Goal: Task Accomplishment & Management: Manage account settings

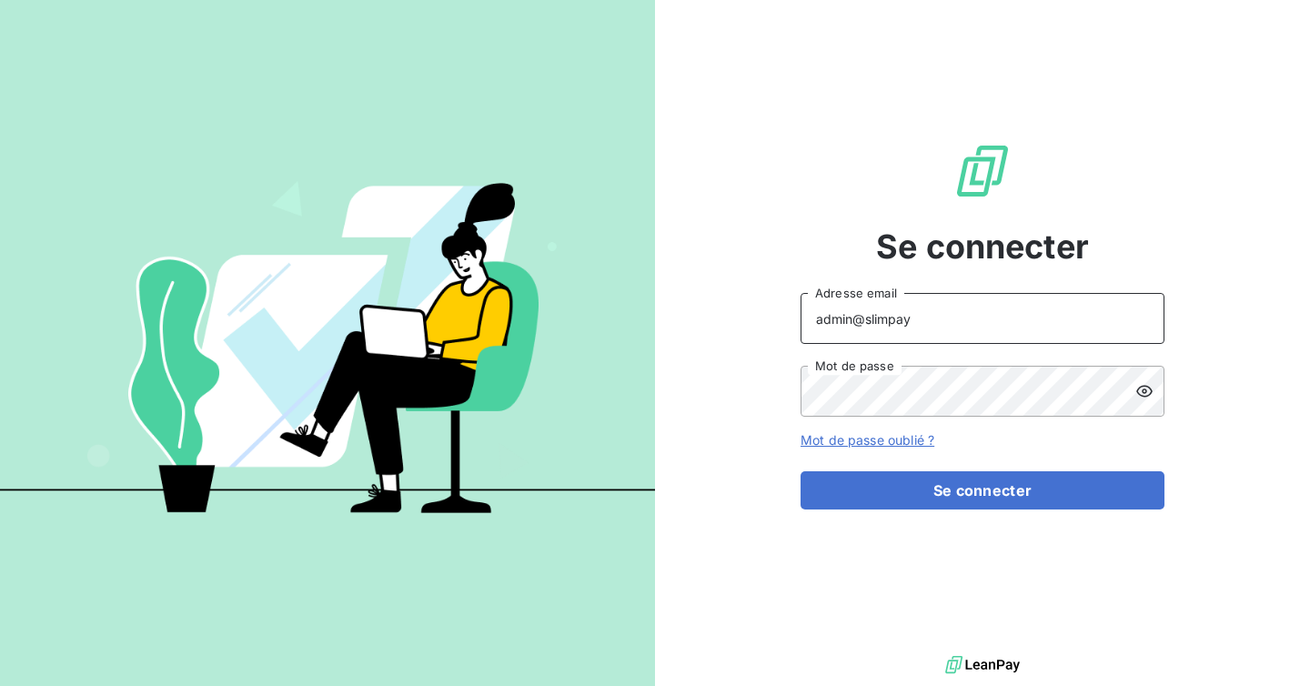
click at [913, 320] on input "admin@slimpay" at bounding box center [982, 318] width 364 height 51
type input "admin@origamimarketplace"
click at [949, 510] on div "Se connecter admin@origamimarketplace Adresse email Mot de passe Mot de passe o…" at bounding box center [982, 325] width 364 height 651
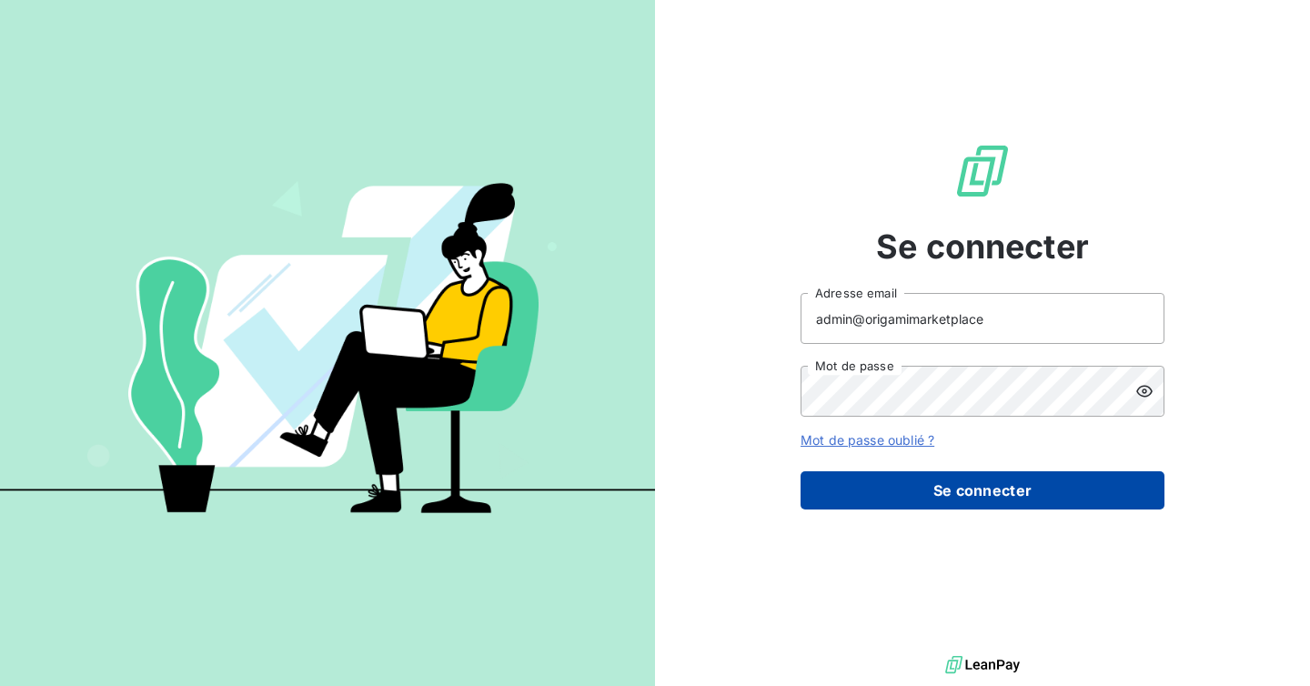
click at [944, 499] on button "Se connecter" at bounding box center [982, 490] width 364 height 38
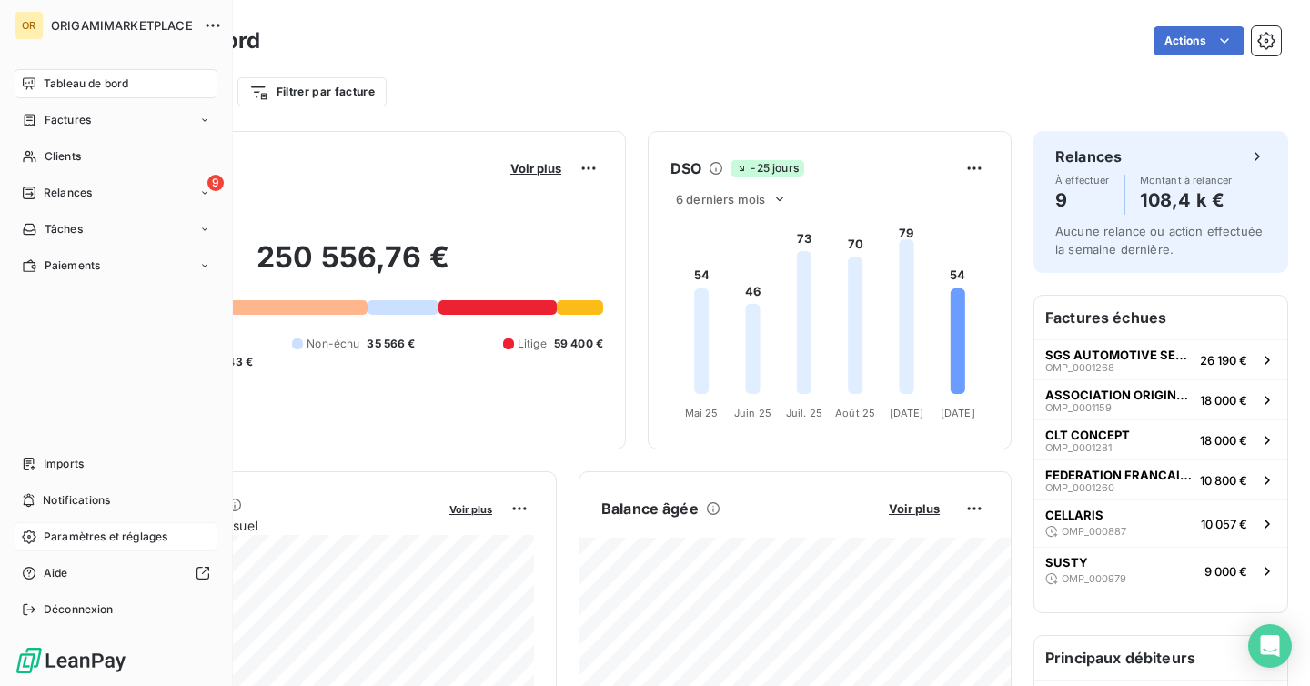
click at [74, 543] on span "Paramètres et réglages" at bounding box center [106, 536] width 124 height 16
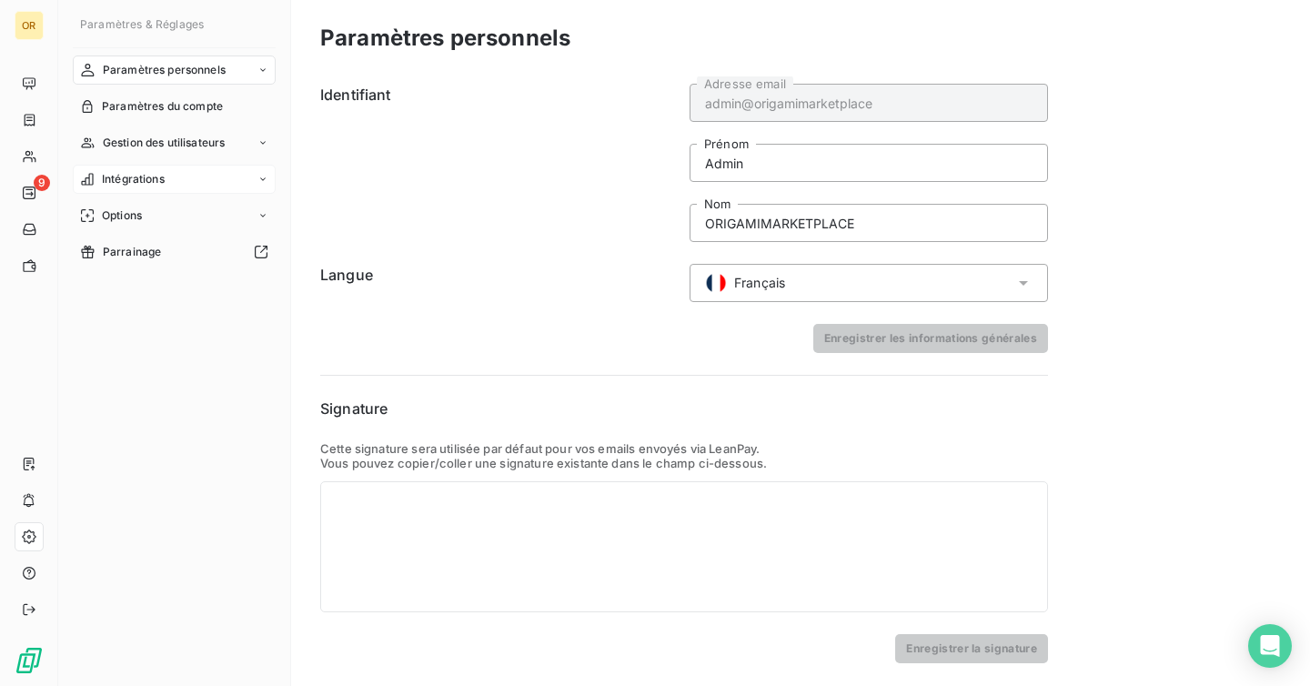
click at [142, 188] on div "Intégrations" at bounding box center [174, 179] width 203 height 29
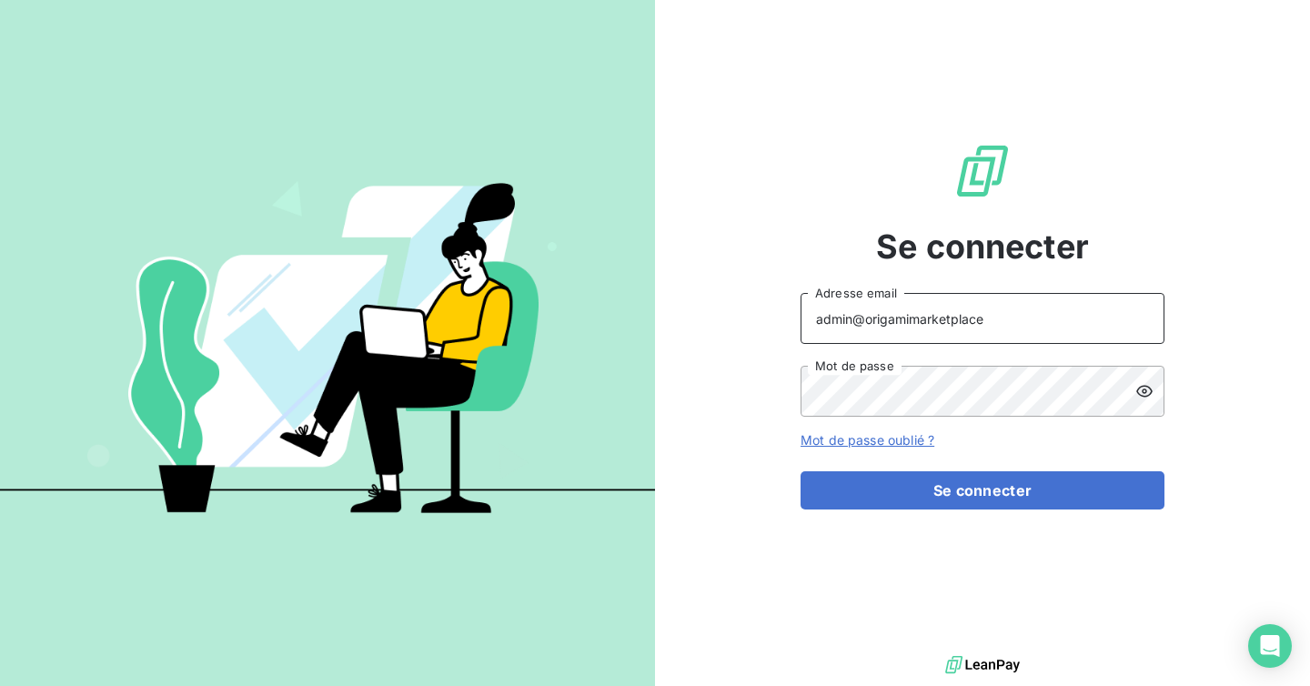
drag, startPoint x: 1012, startPoint y: 323, endPoint x: 866, endPoint y: 312, distance: 146.8
click at [866, 312] on input "admin@origamimarketplace" at bounding box center [982, 318] width 364 height 51
type input "admin@ariesconsultingfzco"
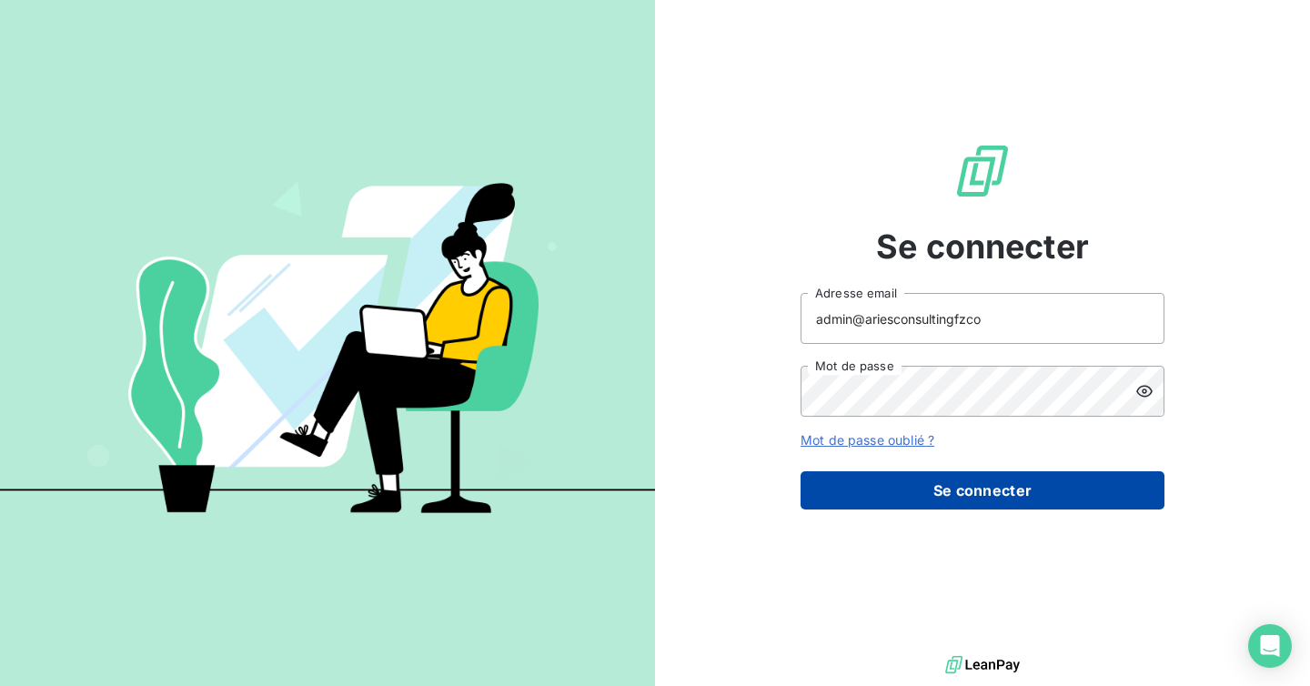
click at [956, 473] on button "Se connecter" at bounding box center [982, 490] width 364 height 38
